Goal: Check status: Check status

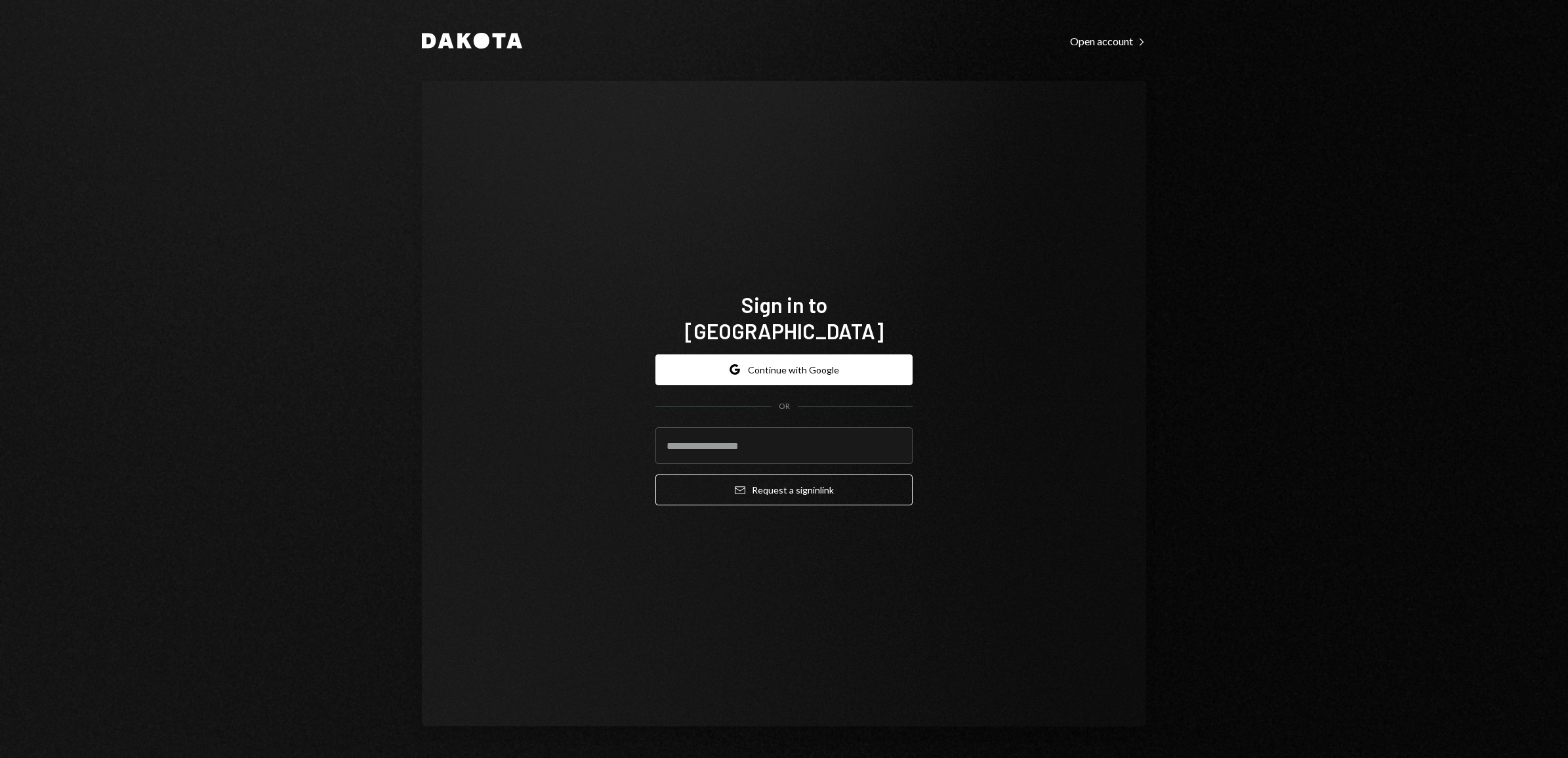
drag, startPoint x: 789, startPoint y: 410, endPoint x: 782, endPoint y: 426, distance: 17.5
click at [789, 410] on form "Google Continue with Google OR Email Request a sign in link" at bounding box center [783, 430] width 257 height 152
drag, startPoint x: 782, startPoint y: 426, endPoint x: 779, endPoint y: 444, distance: 18.2
click at [782, 427] on input "email" at bounding box center [783, 445] width 257 height 37
type input "**********"
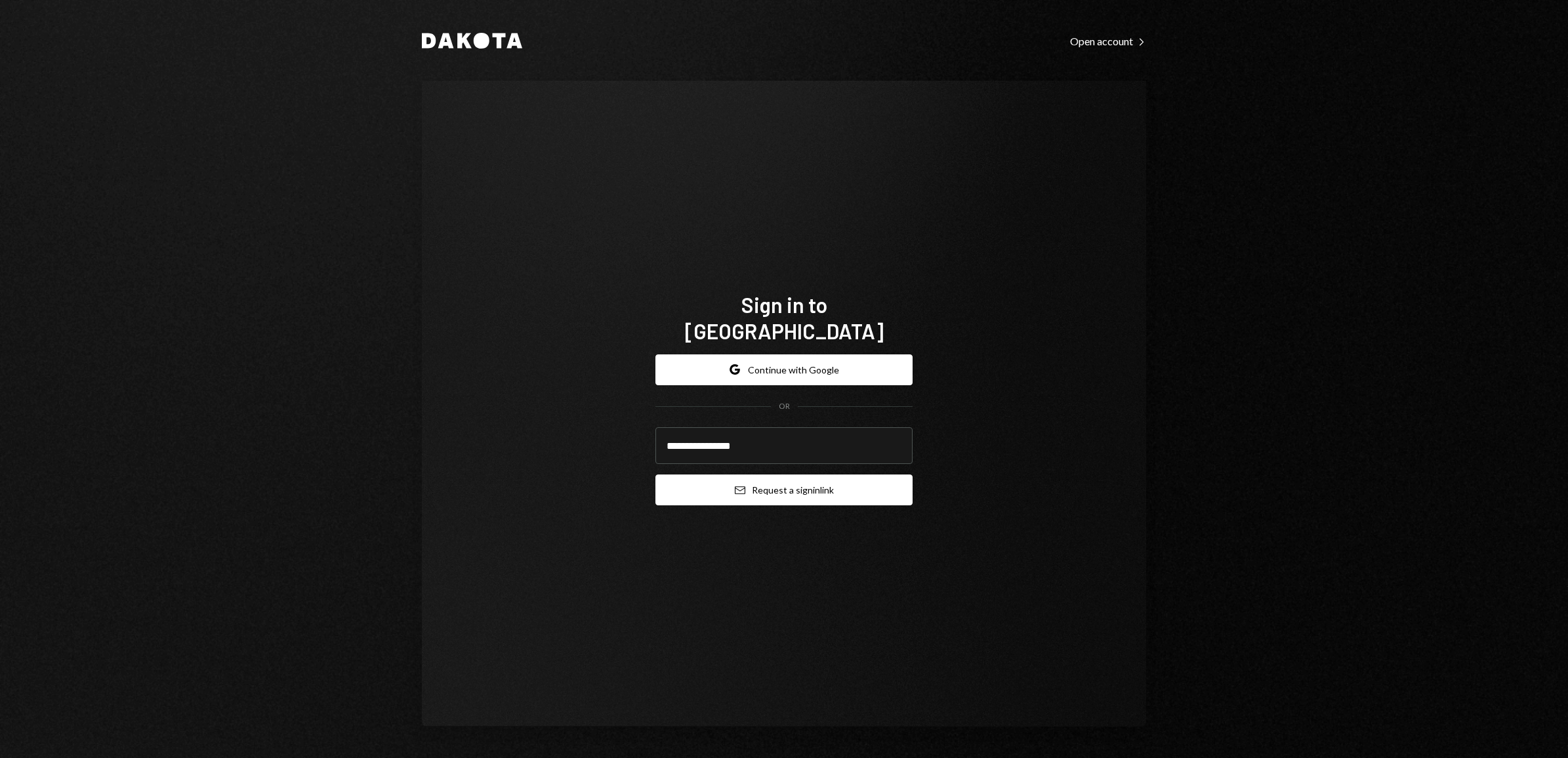
click at [761, 479] on button "Email Request a sign in link" at bounding box center [783, 489] width 257 height 31
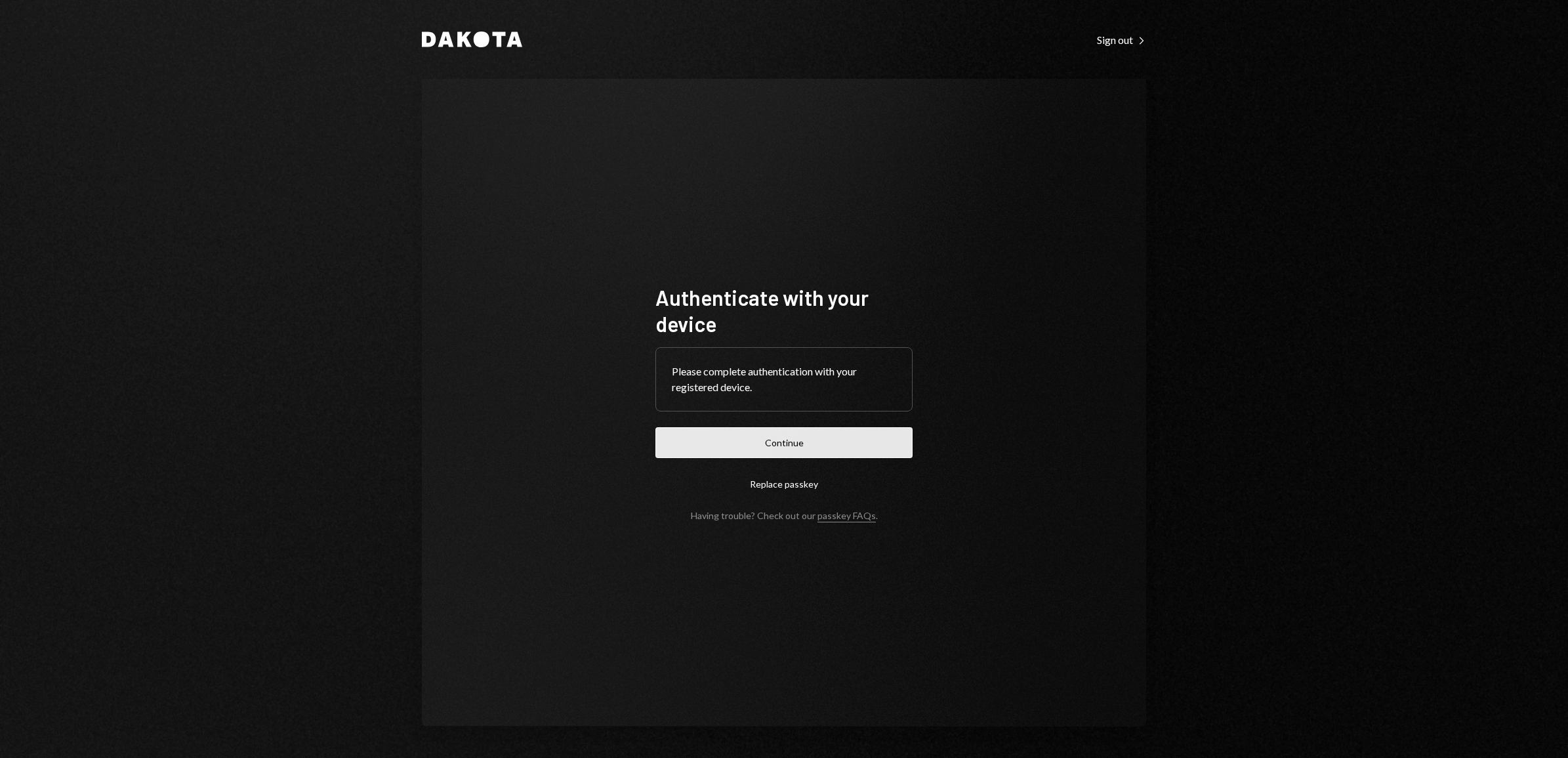
click at [775, 453] on button "Continue" at bounding box center [783, 442] width 257 height 31
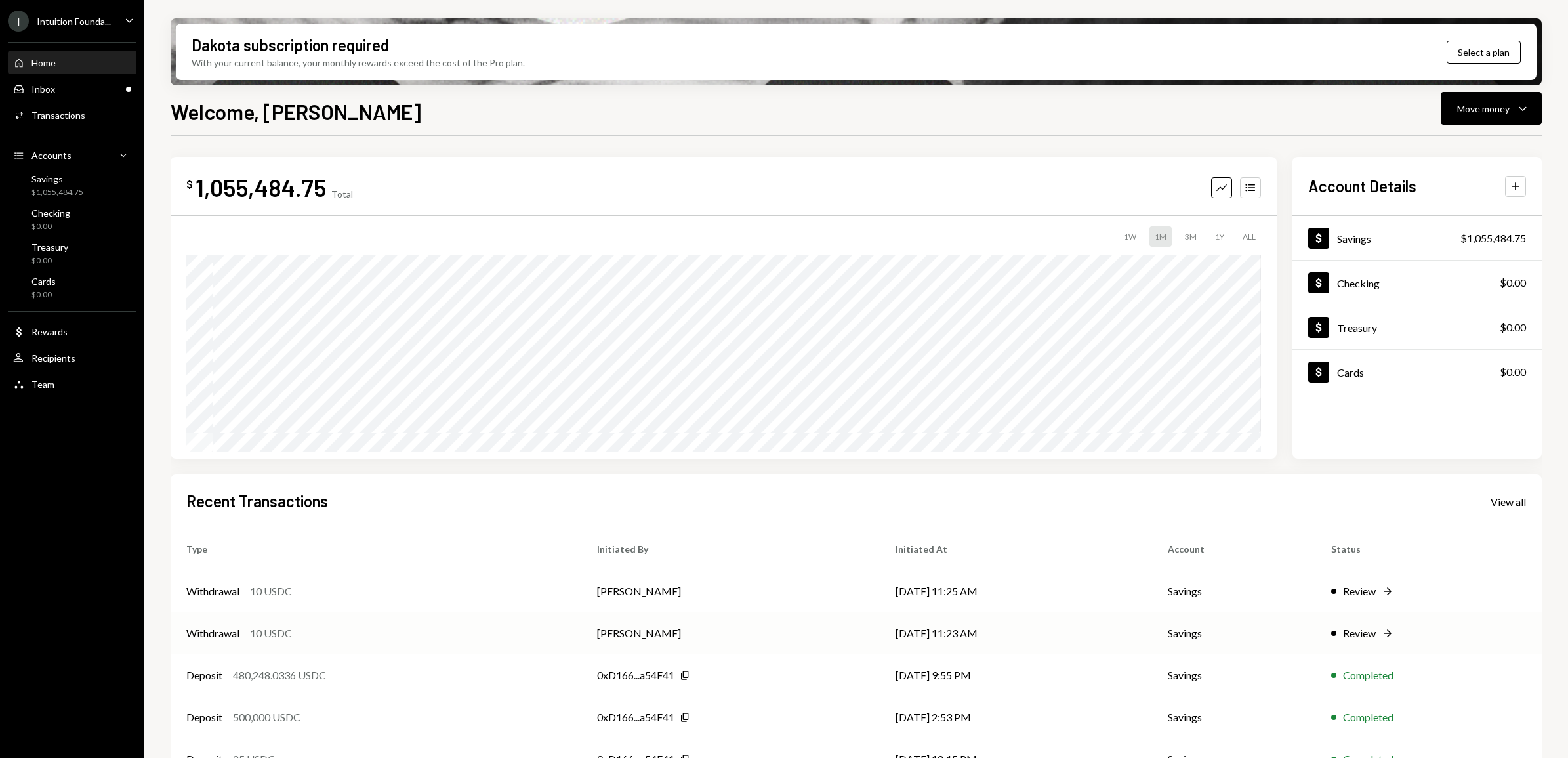
click at [1375, 630] on div "Review" at bounding box center [1359, 633] width 33 height 16
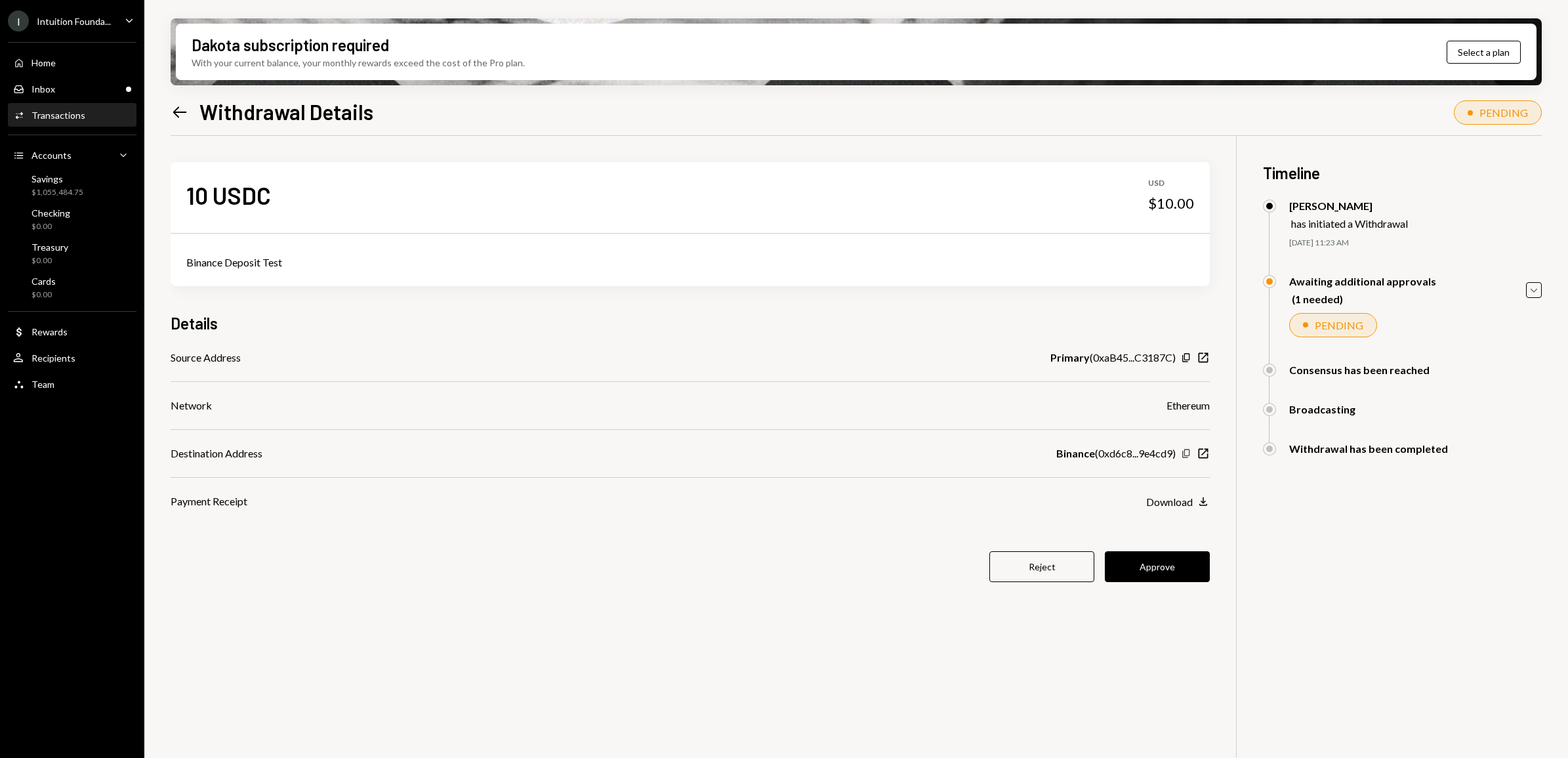
click at [1188, 454] on icon "button" at bounding box center [1185, 452] width 7 height 9
click at [1176, 574] on button "Approve" at bounding box center [1157, 566] width 105 height 31
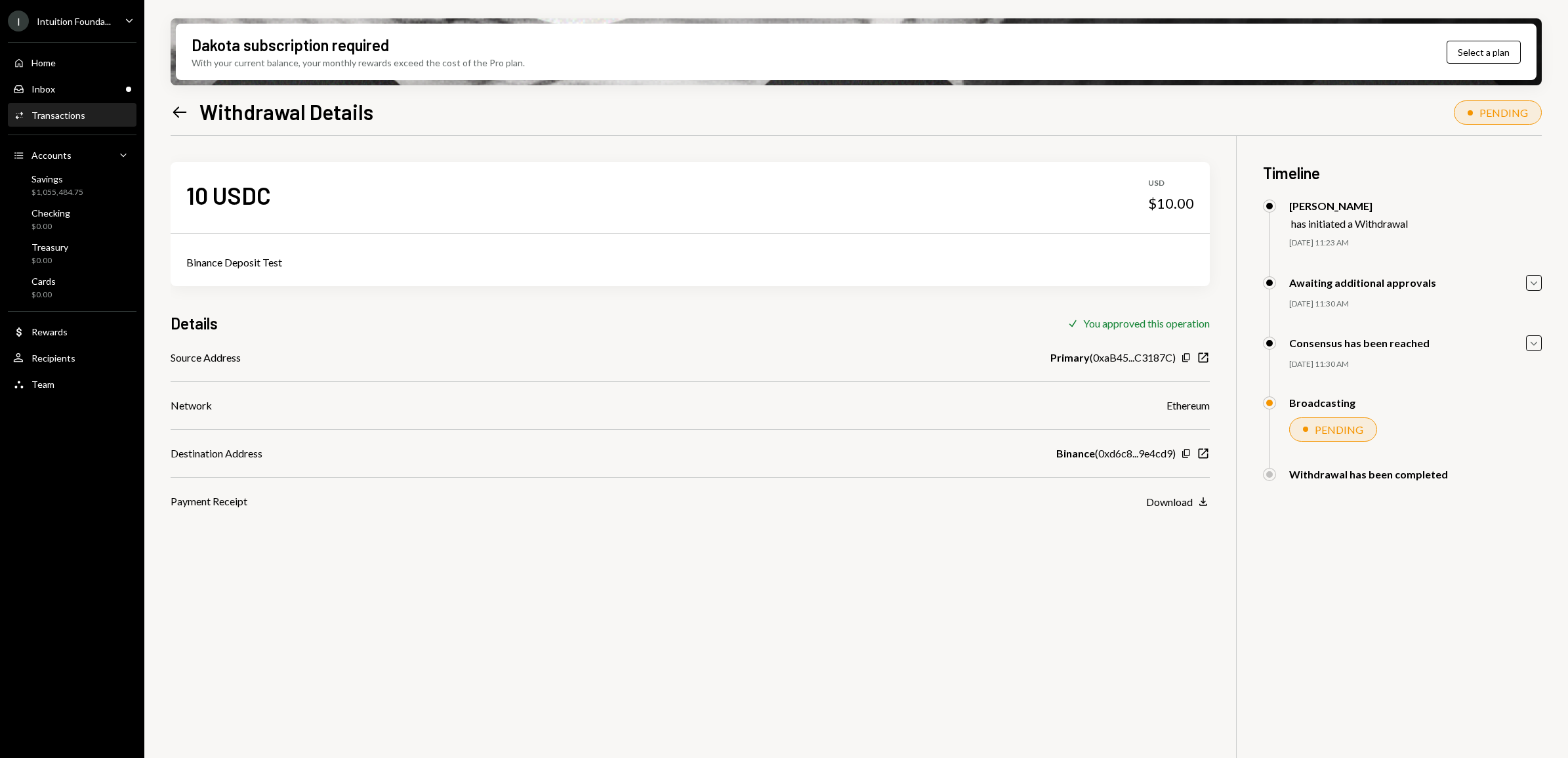
click at [185, 117] on icon "Left Arrow" at bounding box center [180, 112] width 18 height 18
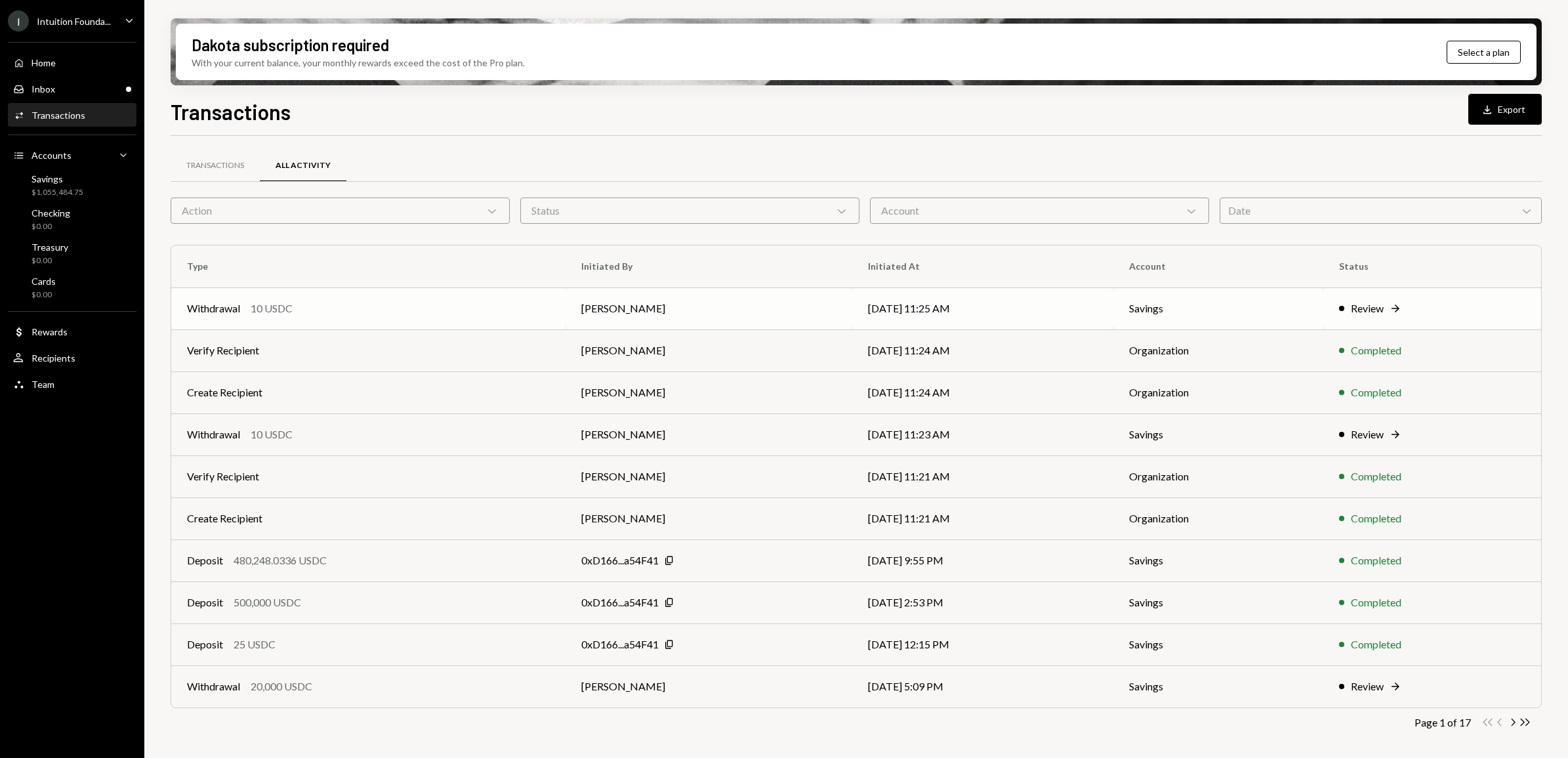
click at [1395, 300] on td "Review Right Arrow" at bounding box center [1432, 309] width 218 height 42
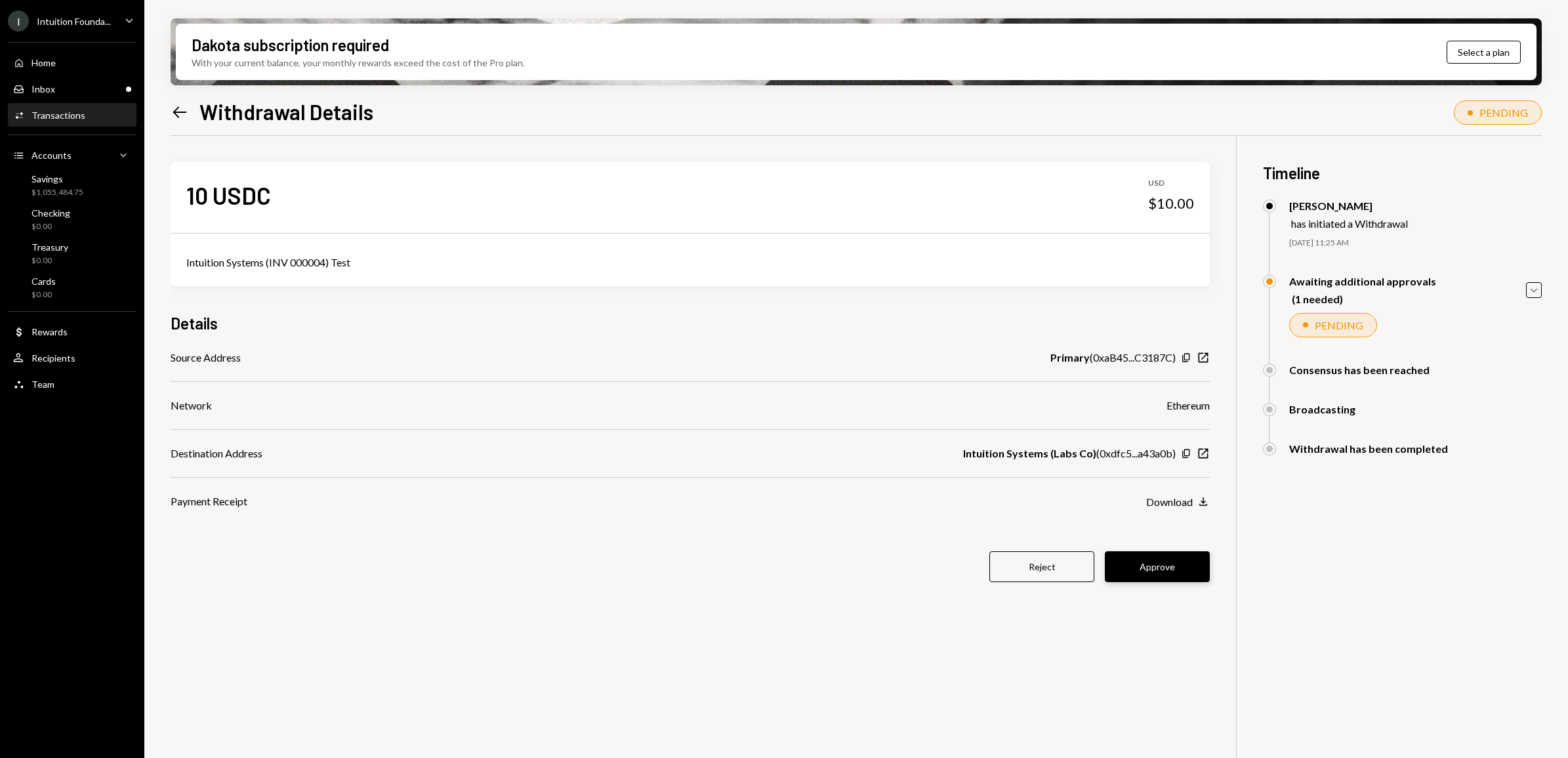
click at [1186, 572] on button "Approve" at bounding box center [1157, 566] width 105 height 31
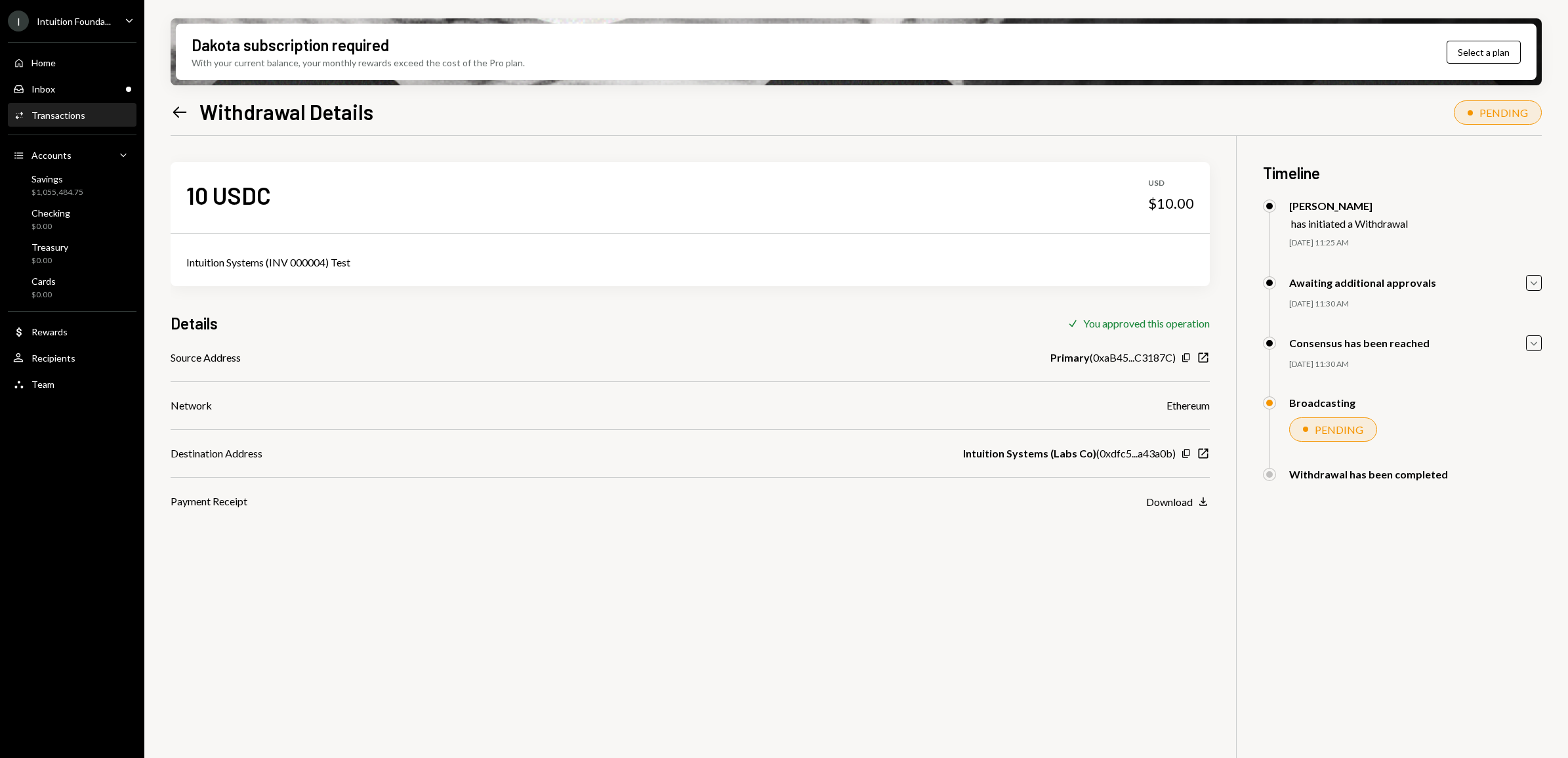
click at [179, 118] on icon "Left Arrow" at bounding box center [180, 112] width 18 height 18
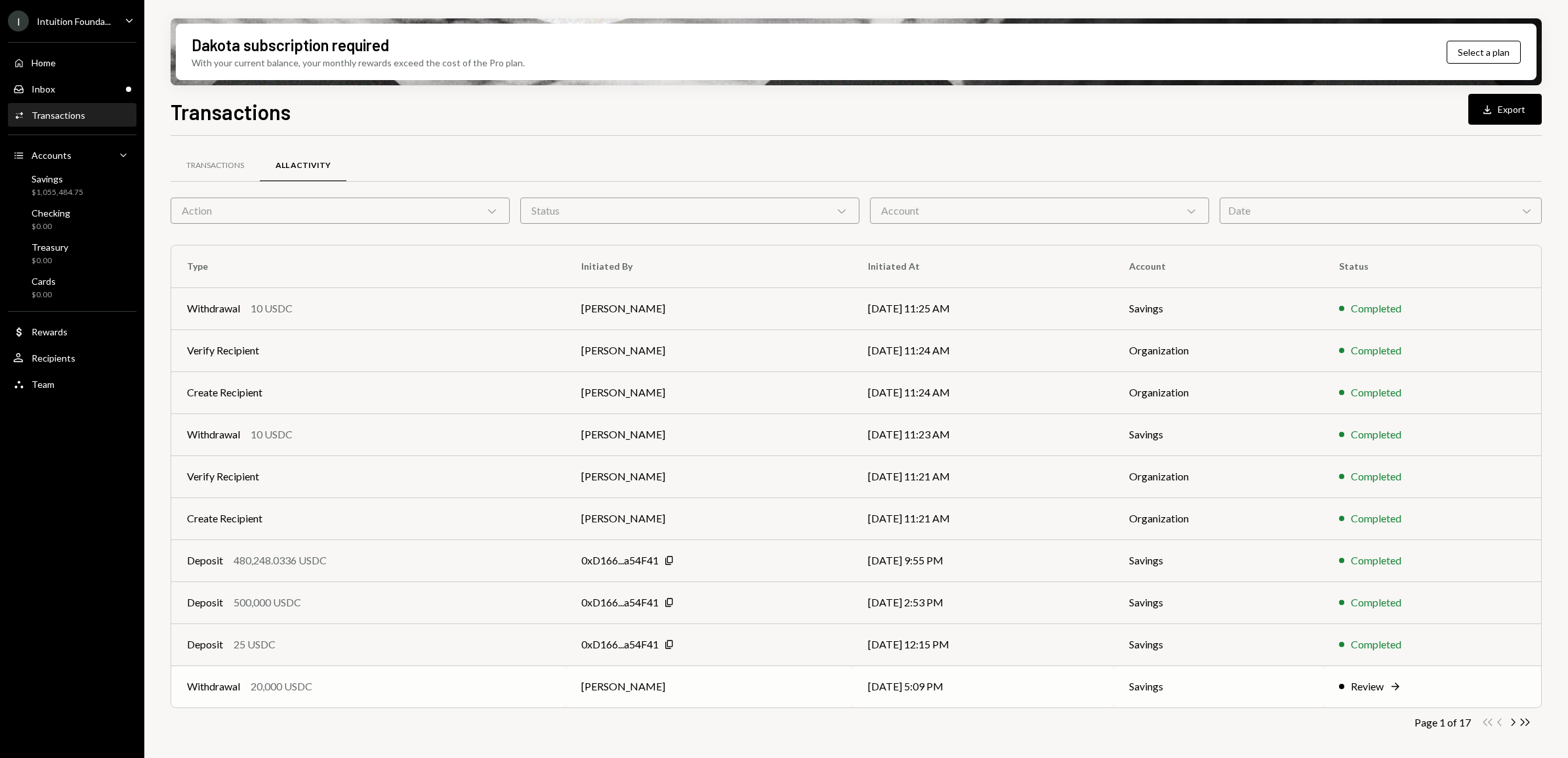
click at [1378, 689] on div "Review" at bounding box center [1367, 686] width 33 height 16
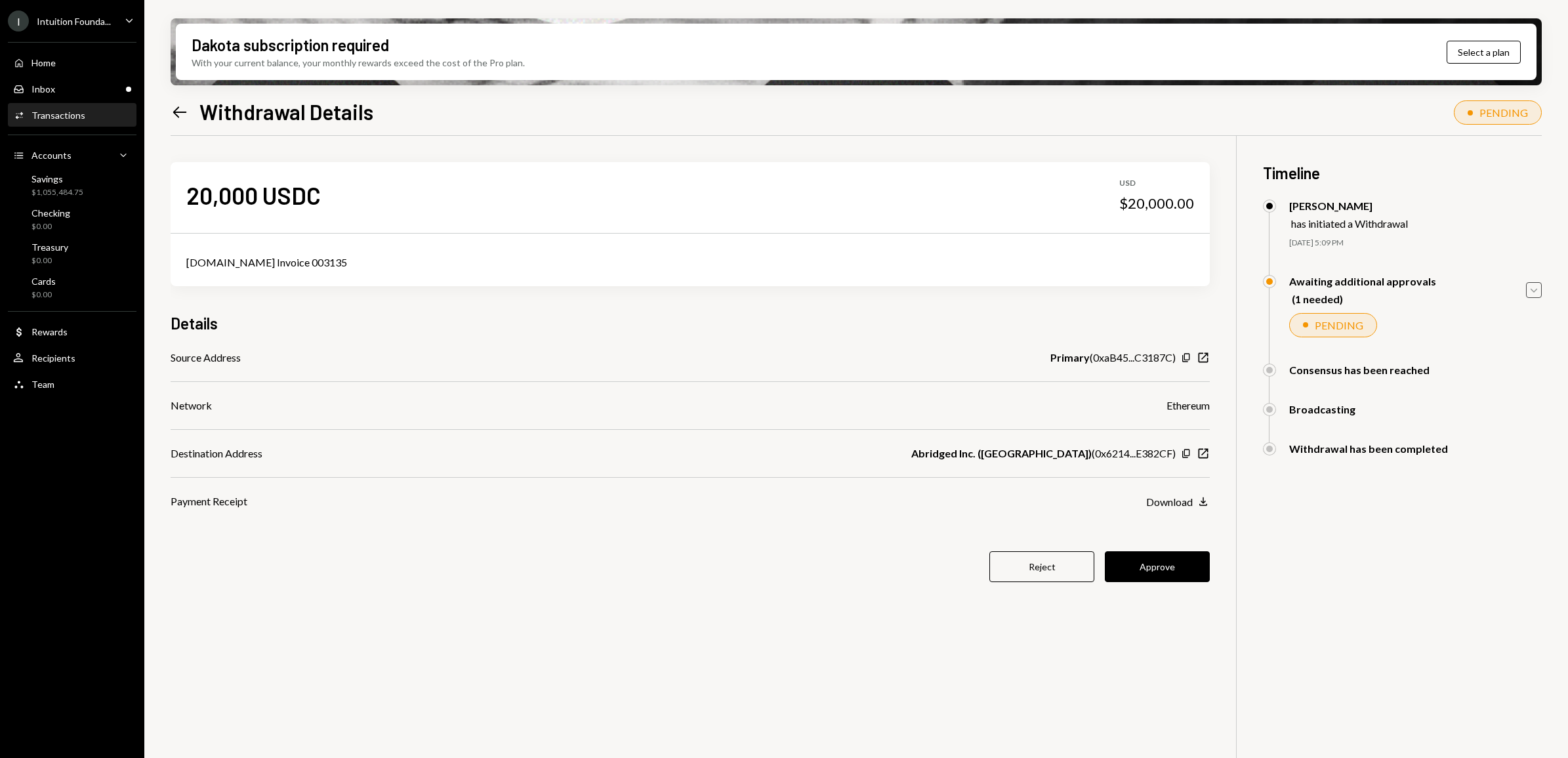
click at [1533, 294] on icon "Caret Down" at bounding box center [1534, 290] width 14 height 14
